Goal: Navigation & Orientation: Find specific page/section

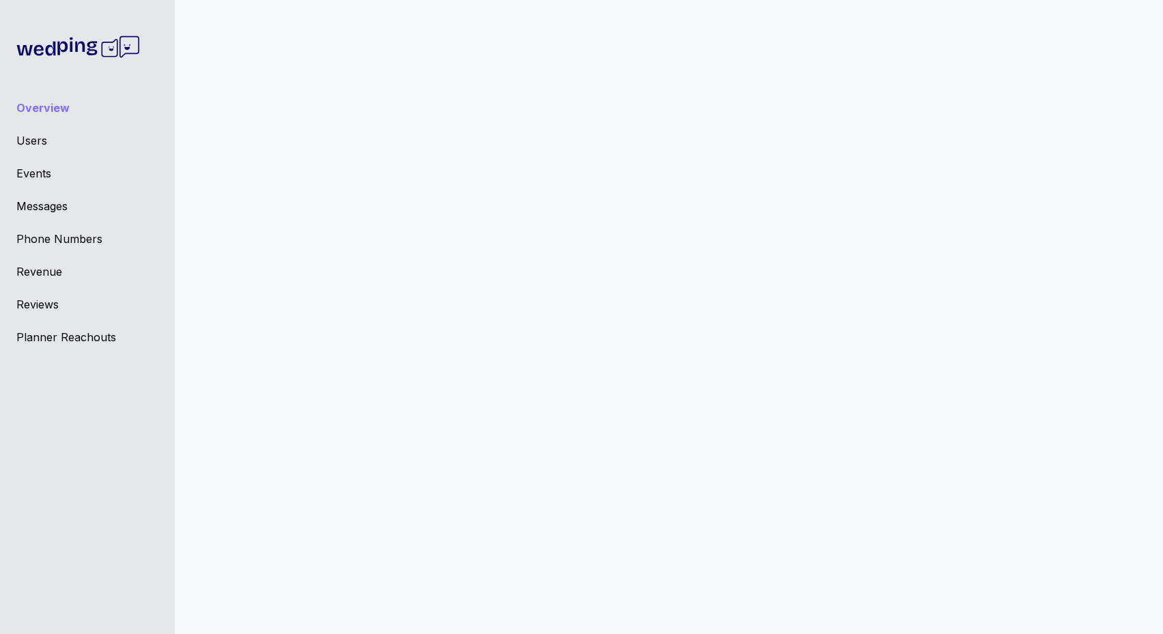
click at [61, 341] on div "Planner Reachouts" at bounding box center [87, 337] width 142 height 16
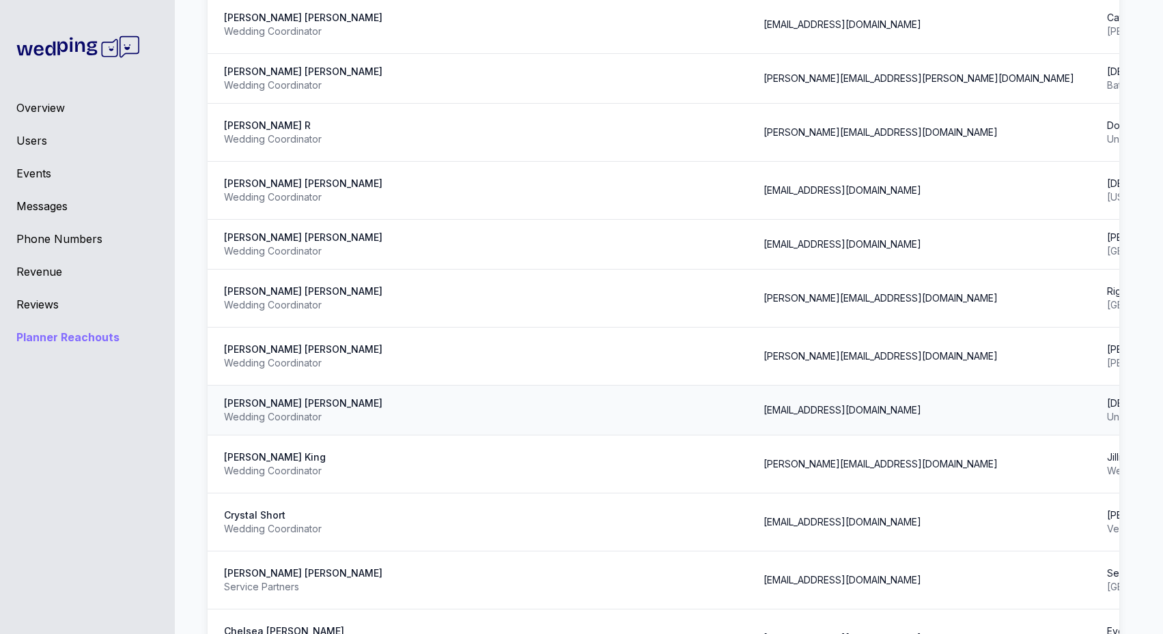
scroll to position [3217, 0]
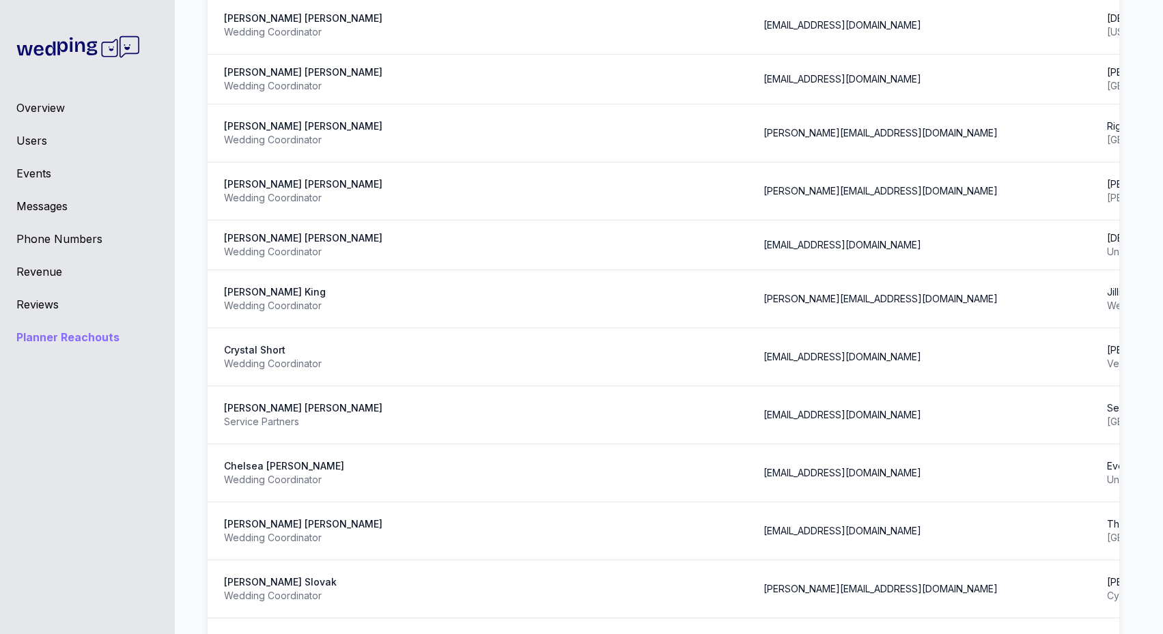
click at [47, 297] on div "Reviews" at bounding box center [87, 304] width 142 height 16
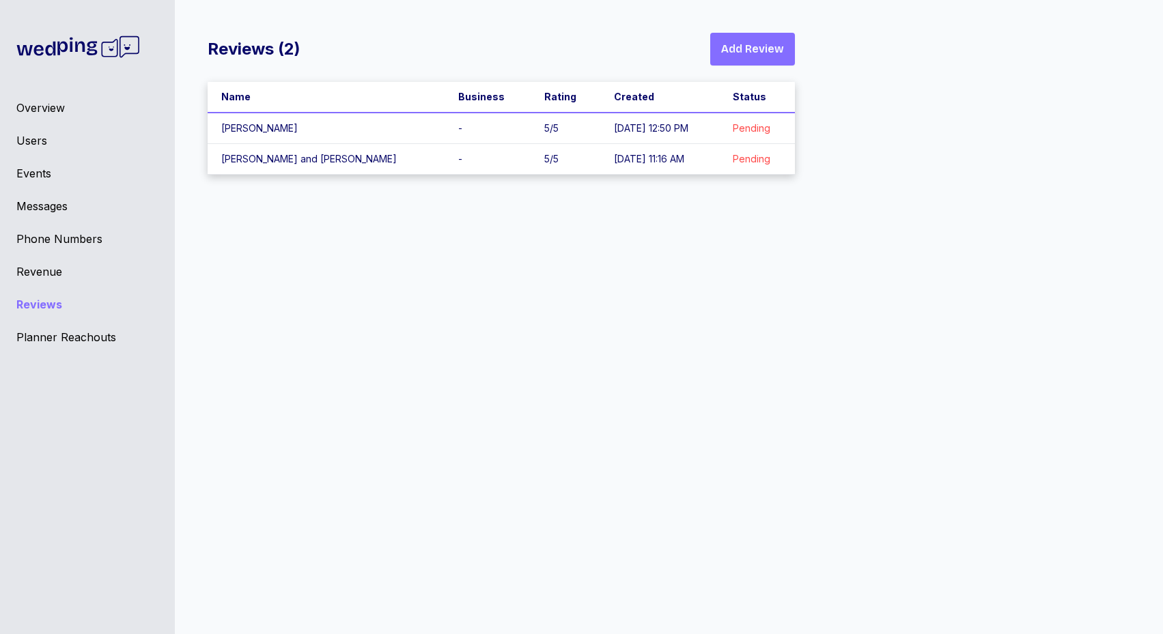
click at [34, 273] on div "Revenue" at bounding box center [87, 272] width 142 height 16
click at [72, 249] on div "Overview Users Events Messages Phone Numbers Revenue Reviews Planner Reachouts" at bounding box center [87, 317] width 175 height 634
click at [35, 199] on div "Messages" at bounding box center [87, 206] width 142 height 16
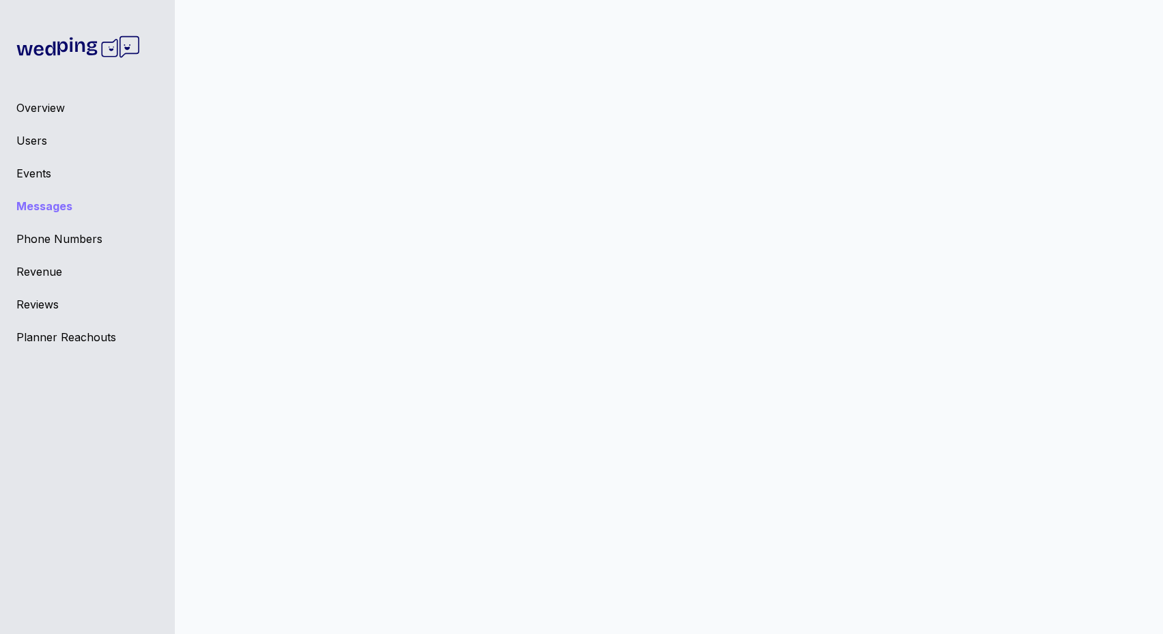
scroll to position [11, 0]
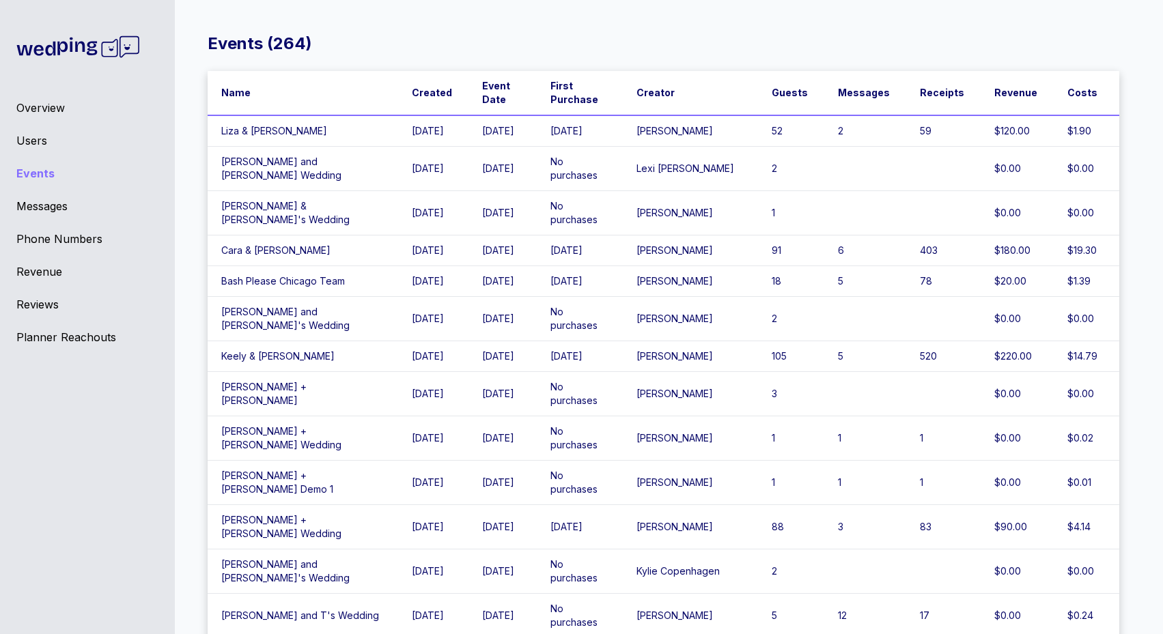
scroll to position [5, 0]
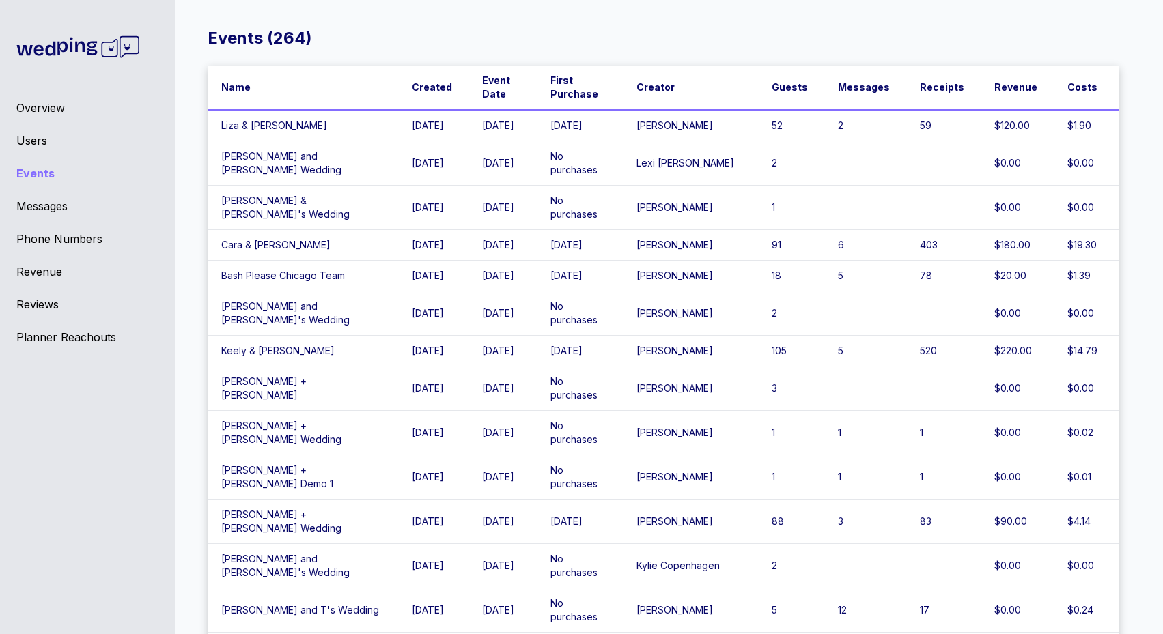
click at [18, 143] on div "Users" at bounding box center [87, 140] width 142 height 16
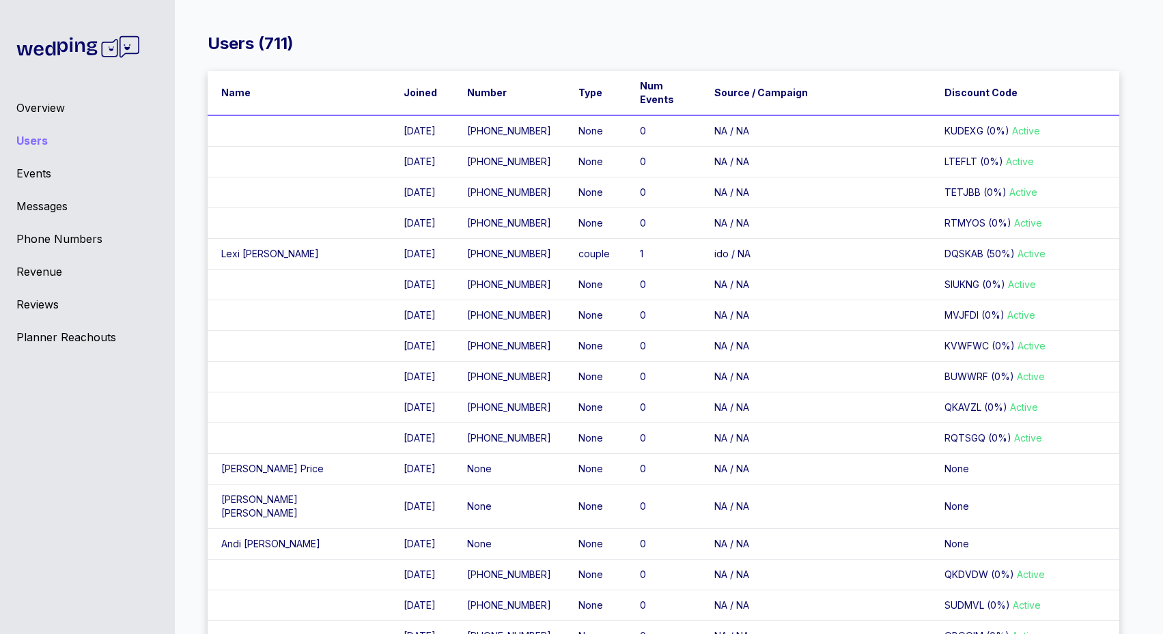
click at [626, 208] on td "0" at bounding box center [663, 193] width 74 height 31
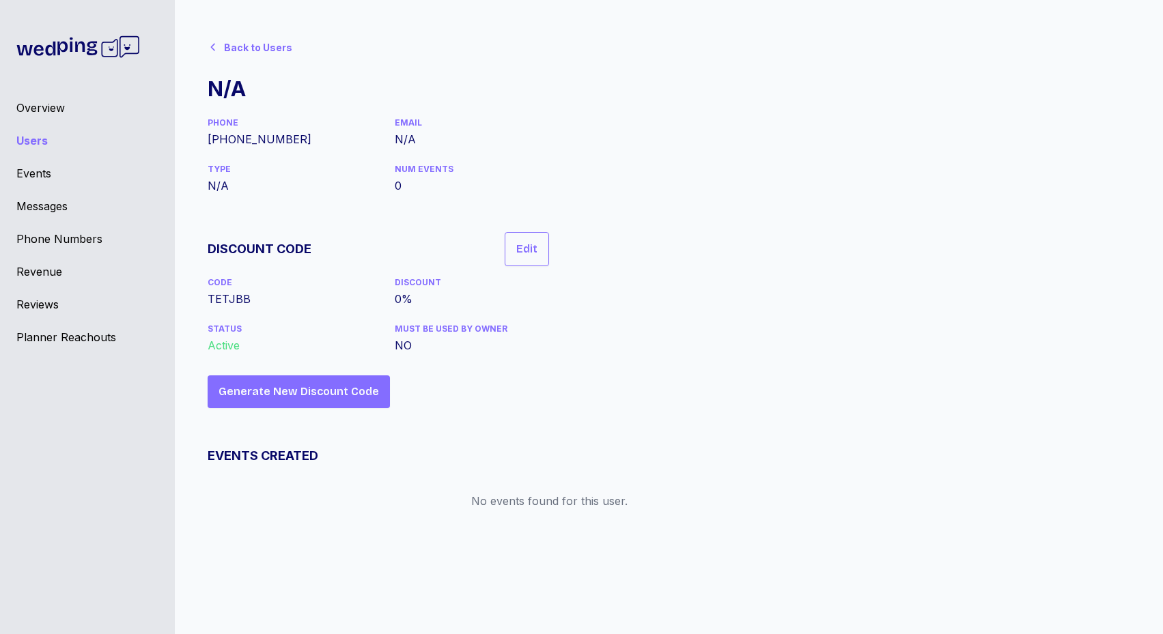
click at [580, 191] on div "Back to Users N/A PHONE [PHONE_NUMBER] EMAIL N/A TYPE N/A NUM EVENTS 0 DISCOUNT…" at bounding box center [664, 277] width 912 height 488
click at [221, 46] on div "Back to Users" at bounding box center [253, 46] width 90 height 27
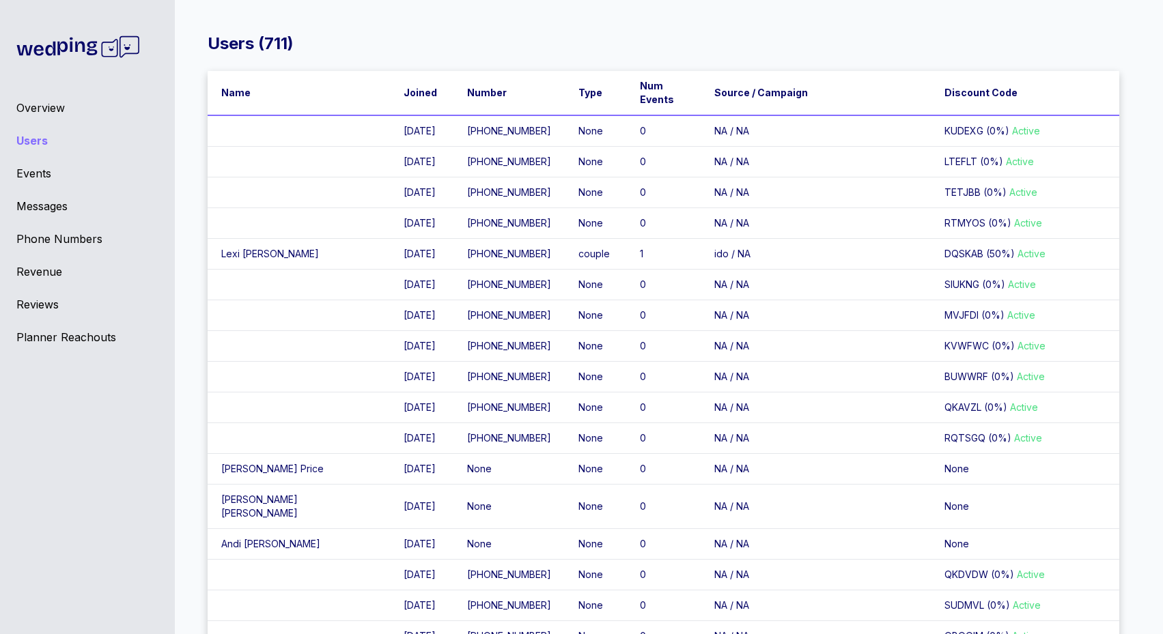
click at [626, 270] on td "1" at bounding box center [663, 254] width 74 height 31
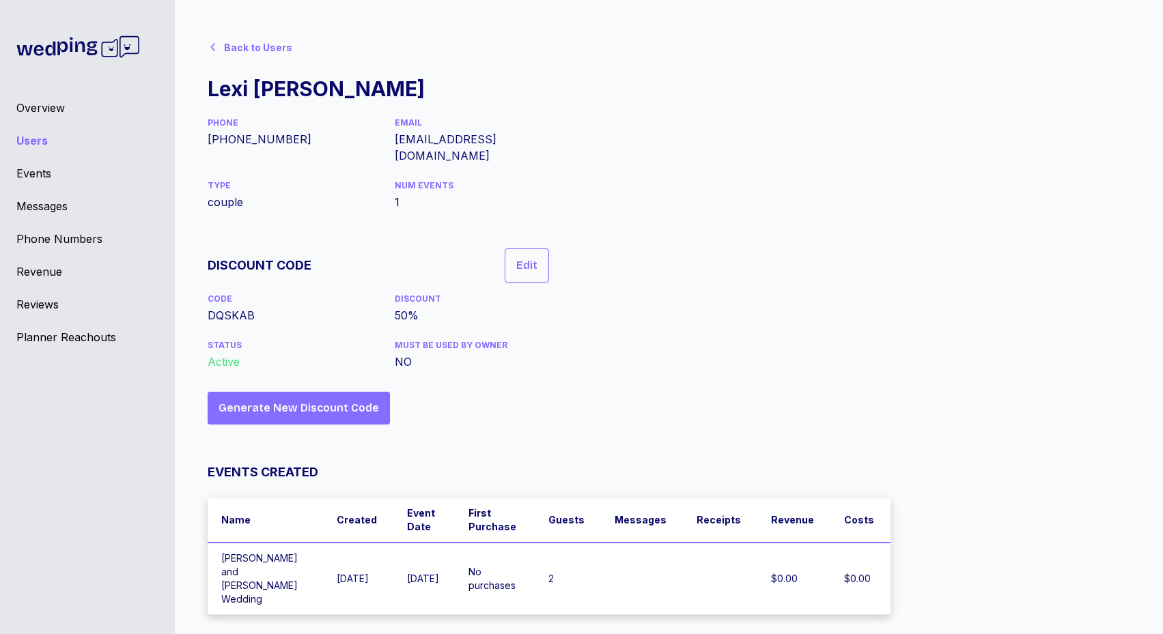
click at [242, 54] on div "Back to Users" at bounding box center [258, 48] width 68 height 14
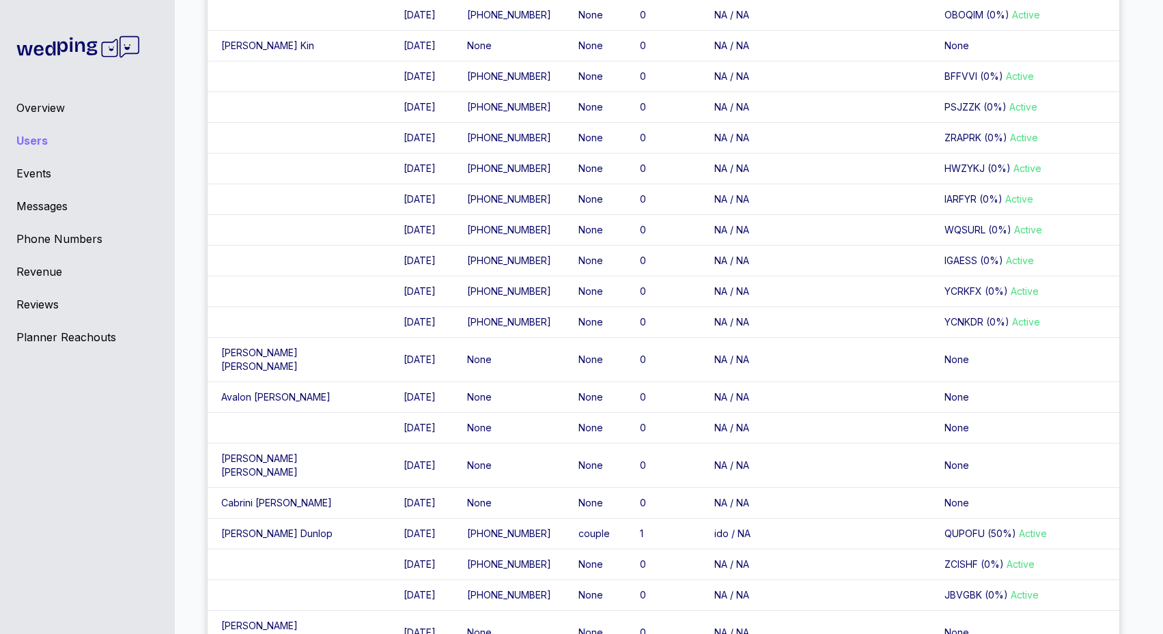
scroll to position [677, 0]
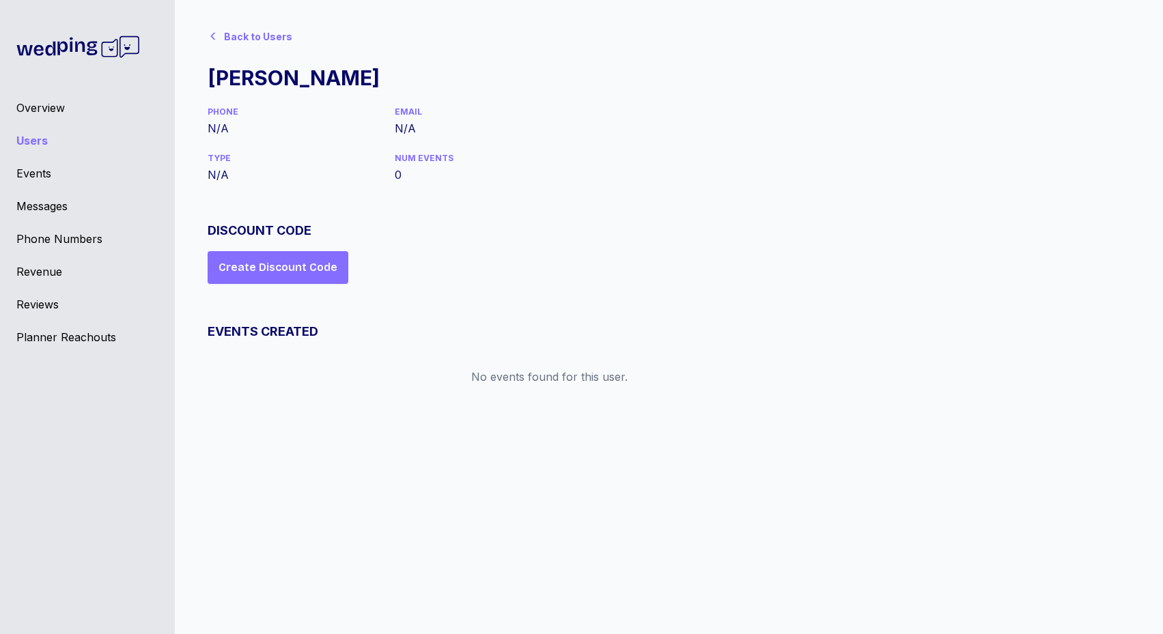
click at [247, 47] on div "Back to Users" at bounding box center [253, 35] width 90 height 27
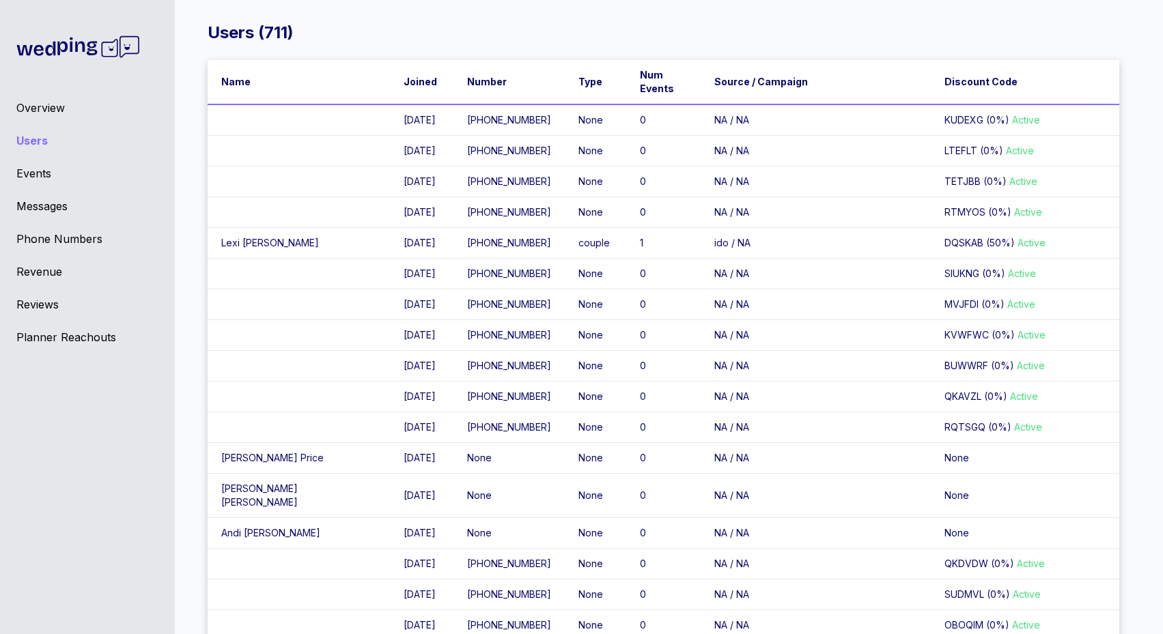
scroll to position [677, 0]
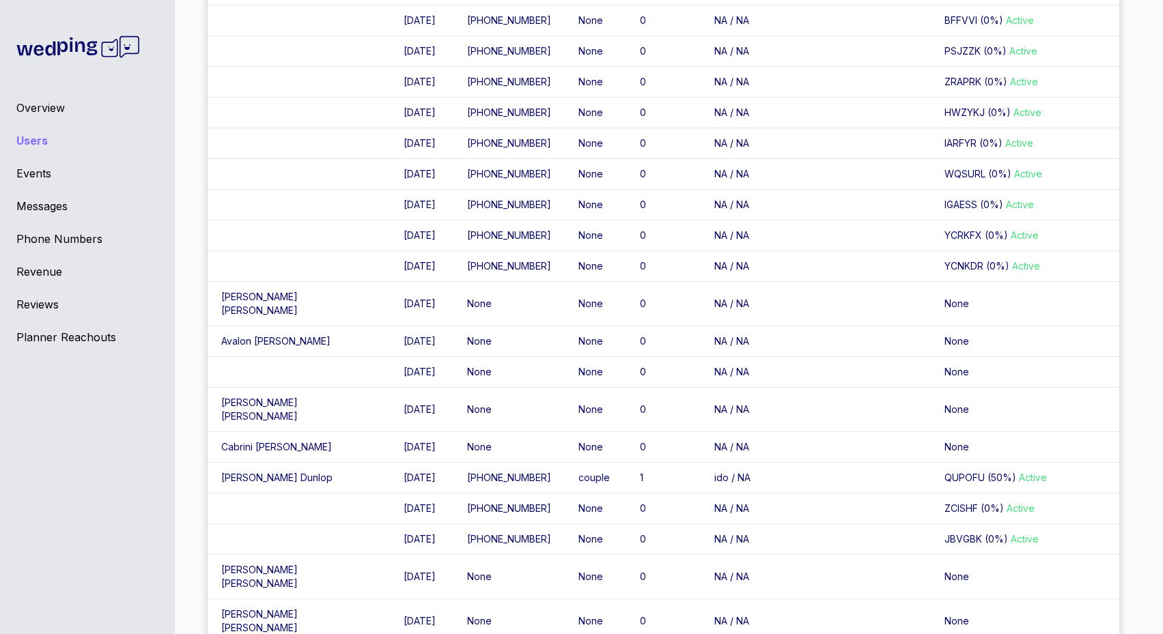
click at [74, 98] on div "Overview Users Events Messages Phone Numbers Revenue Reviews Planner Reachouts" at bounding box center [87, 317] width 175 height 634
click at [57, 105] on div "Overview" at bounding box center [87, 108] width 142 height 16
